Goal: Transaction & Acquisition: Purchase product/service

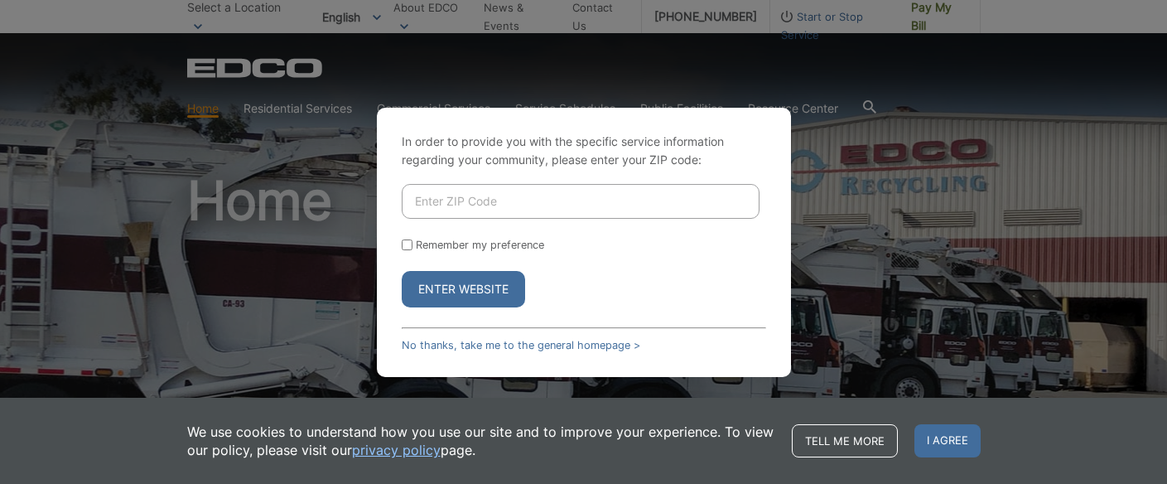
click at [556, 191] on input "Enter ZIP Code" at bounding box center [581, 201] width 358 height 35
type input "92108"
click at [490, 288] on button "Enter Website" at bounding box center [463, 289] width 123 height 36
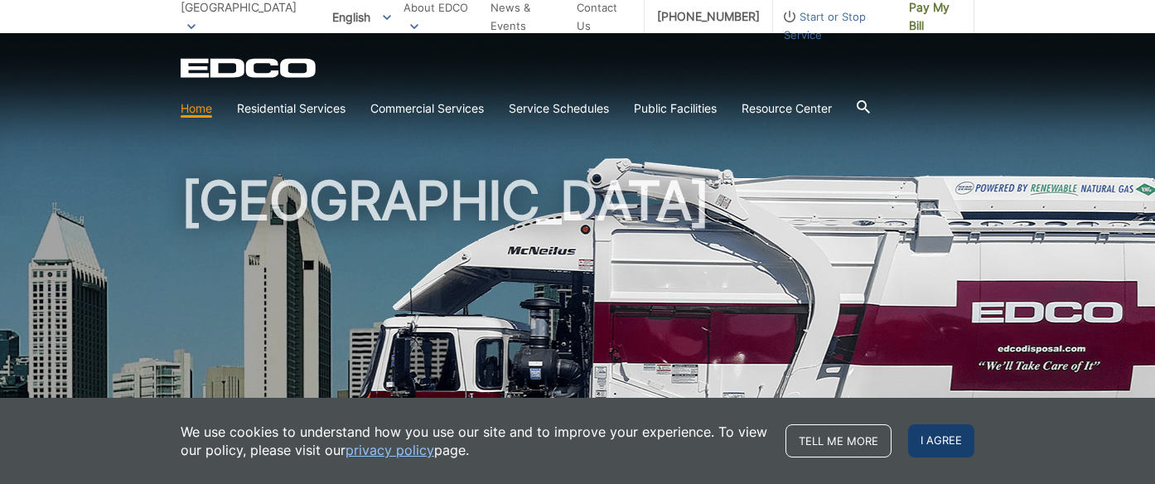
click at [936, 439] on span "I agree" at bounding box center [941, 440] width 66 height 33
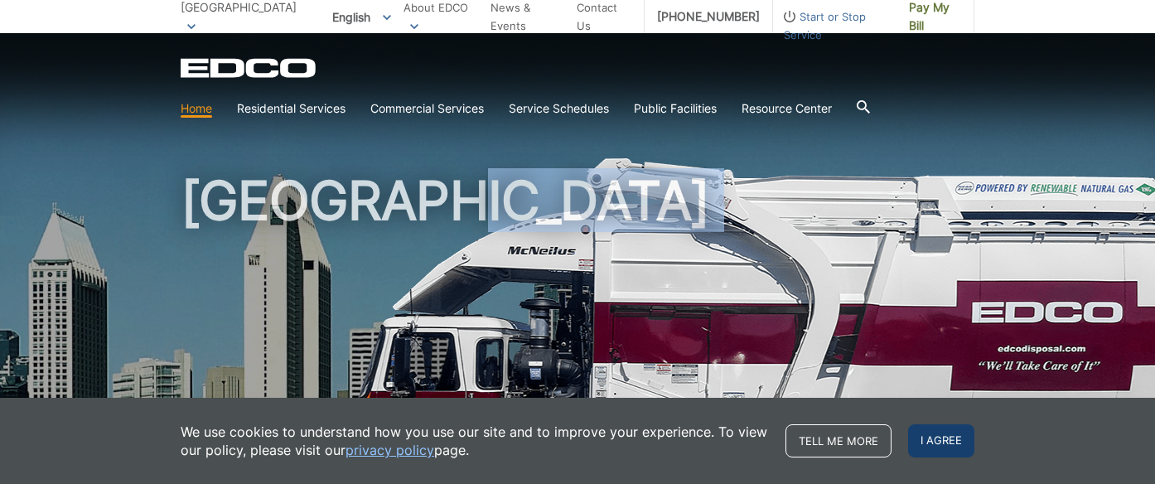
click at [936, 439] on h1 "[GEOGRAPHIC_DATA]" at bounding box center [577, 356] width 793 height 364
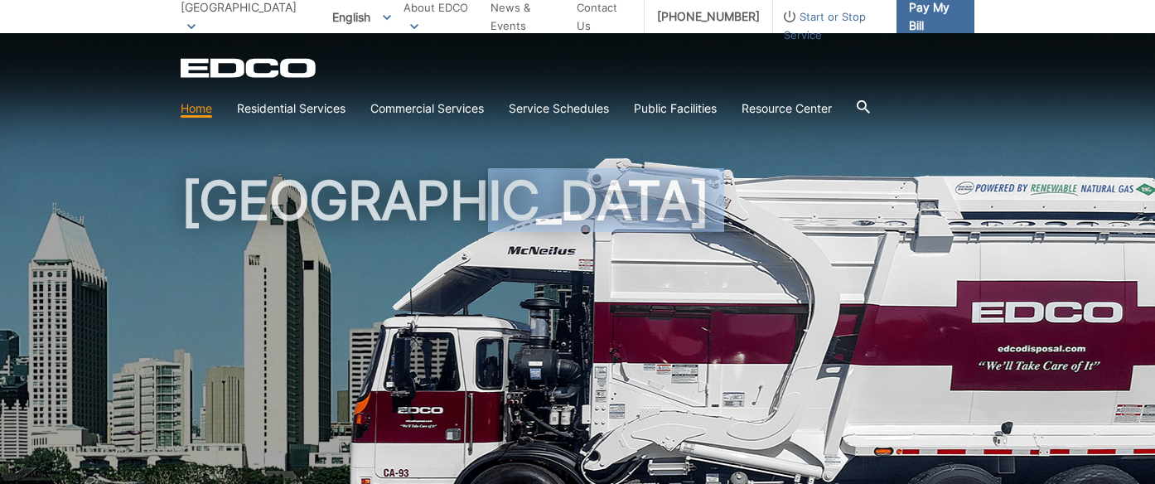
click at [943, 19] on span "Pay My Bill" at bounding box center [935, 16] width 52 height 36
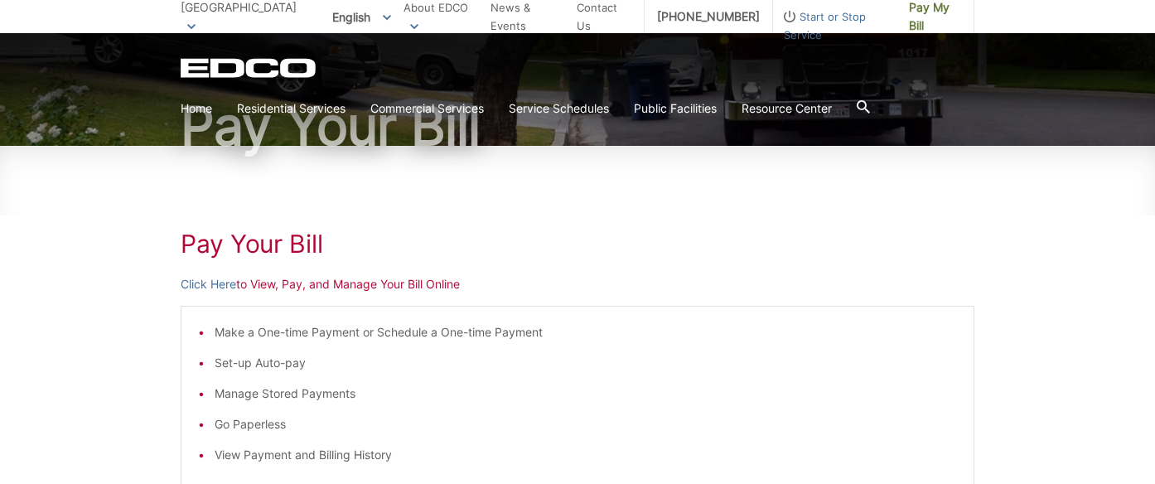
scroll to position [227, 0]
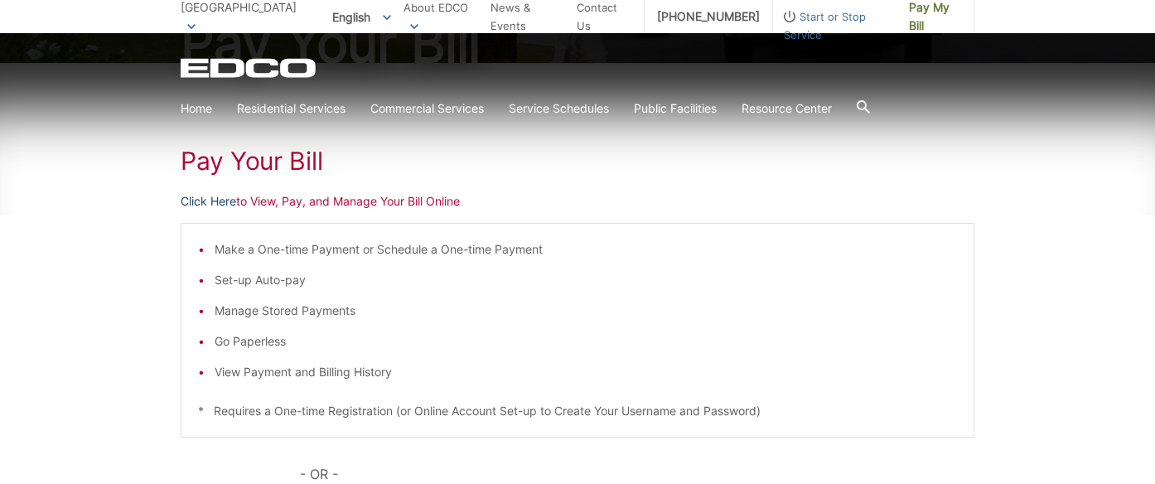
click at [210, 200] on link "Click Here" at bounding box center [208, 201] width 55 height 18
